Goal: Transaction & Acquisition: Purchase product/service

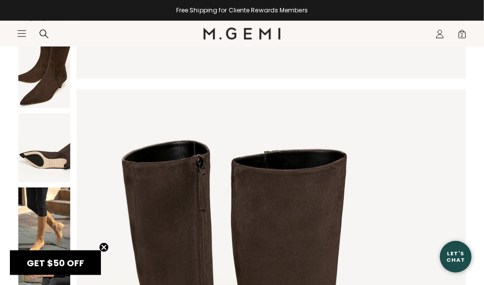
scroll to position [914, 0]
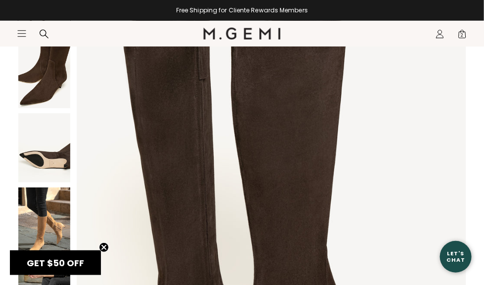
click at [459, 32] on span "2" at bounding box center [462, 36] width 10 height 10
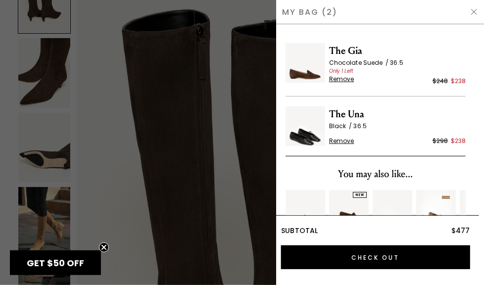
scroll to position [63, 0]
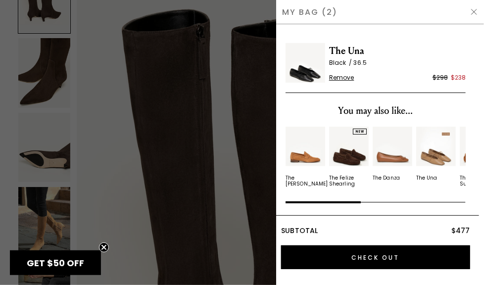
click at [475, 9] on img at bounding box center [474, 12] width 8 height 8
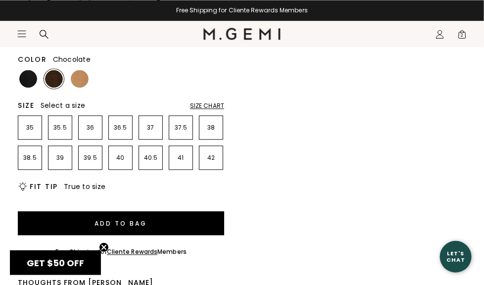
scroll to position [662, 0]
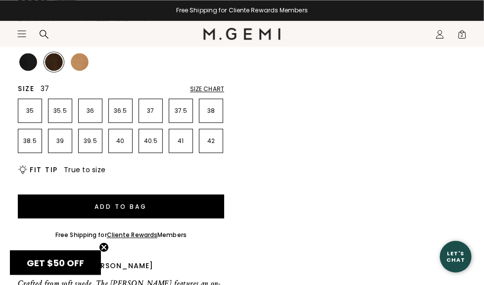
click at [143, 106] on li "37" at bounding box center [150, 110] width 24 height 24
click at [33, 63] on section "Icons/20x20/hamburger@2x Women Shop All Shoes New Arrivals Bestsellers Essentia…" at bounding box center [242, 44] width 484 height 47
click at [25, 66] on section "Icons/20x20/hamburger@2x Women Shop All Shoes New Arrivals Bestsellers Essentia…" at bounding box center [242, 44] width 484 height 47
click at [26, 63] on section "Icons/20x20/hamburger@2x Women Shop All Shoes New Arrivals Bestsellers Essentia…" at bounding box center [242, 44] width 484 height 47
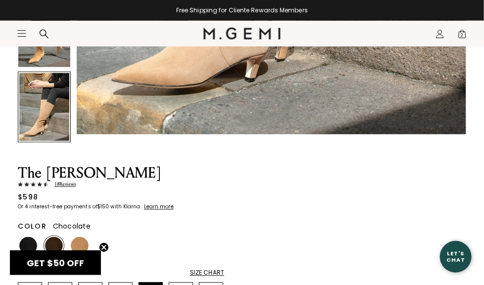
scroll to position [507, 0]
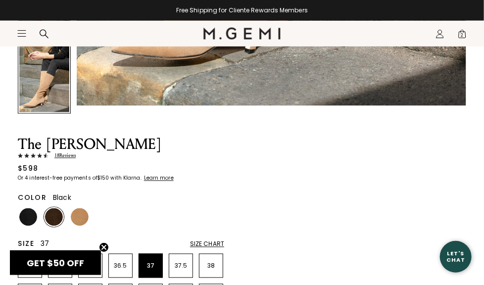
click at [29, 217] on img at bounding box center [28, 217] width 18 height 18
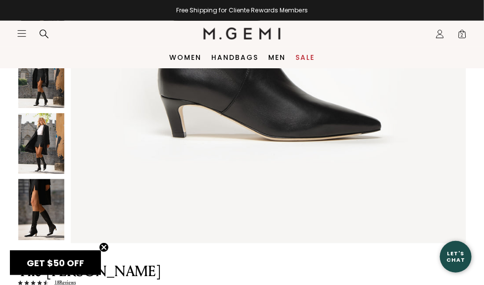
scroll to position [364, 0]
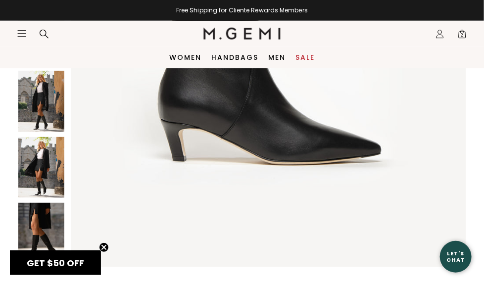
click at [44, 227] on img at bounding box center [41, 233] width 46 height 61
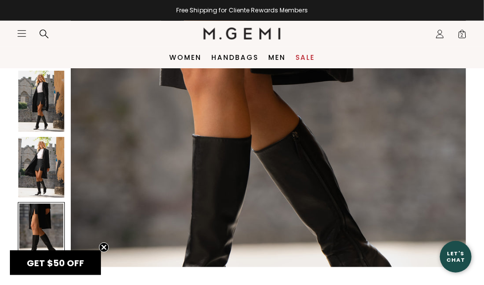
scroll to position [3636, 0]
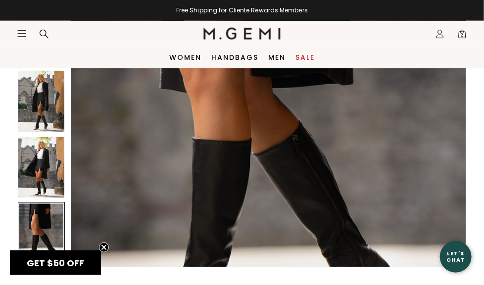
click at [46, 109] on img at bounding box center [41, 101] width 46 height 61
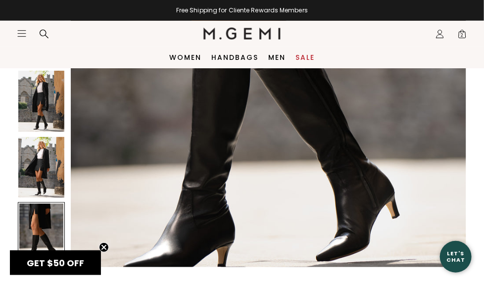
scroll to position [3769, 0]
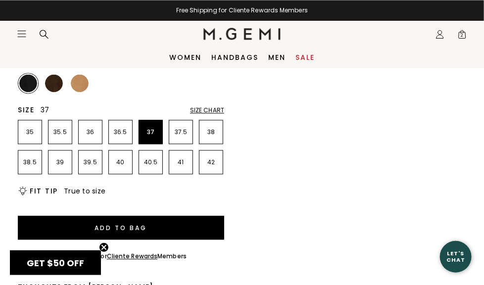
click at [46, 75] on div at bounding box center [54, 83] width 20 height 20
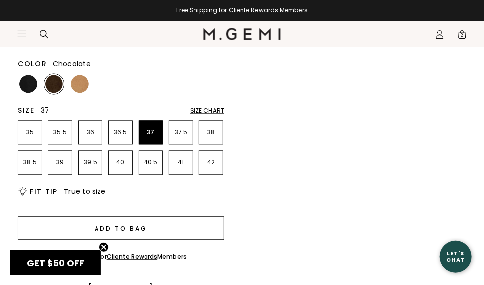
scroll to position [640, 0]
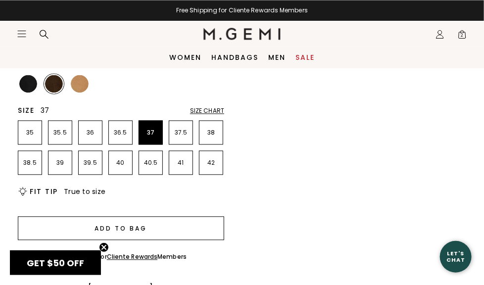
click at [168, 230] on button "Add to Bag" at bounding box center [121, 228] width 206 height 24
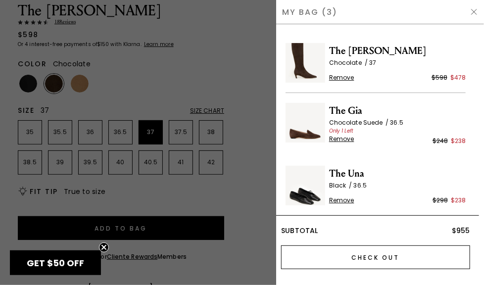
click at [376, 257] on input "Check Out" at bounding box center [375, 257] width 189 height 24
